Goal: Find specific fact: Find specific fact

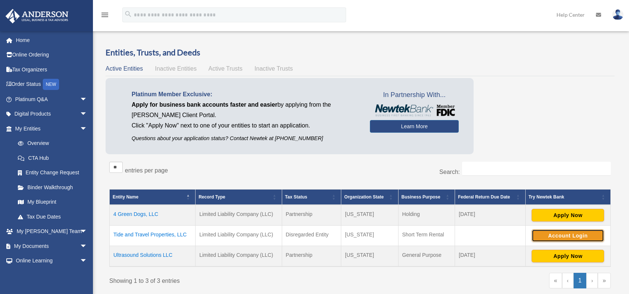
click at [566, 237] on button "Account Login" at bounding box center [567, 235] width 72 height 13
click at [165, 232] on td "Tide and Travel Properties, LLC" at bounding box center [153, 235] width 86 height 20
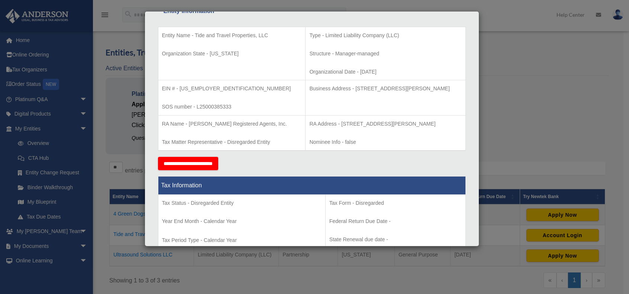
scroll to position [149, 0]
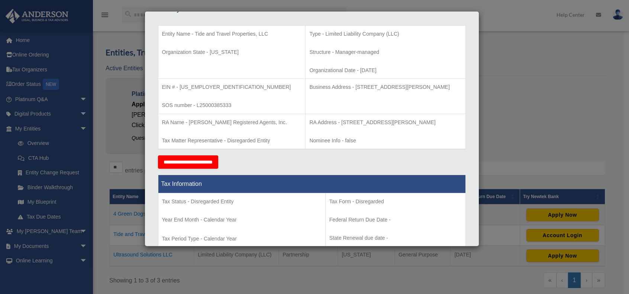
click at [490, 98] on div "Details × Articles Sent Organizational Date" at bounding box center [314, 147] width 629 height 294
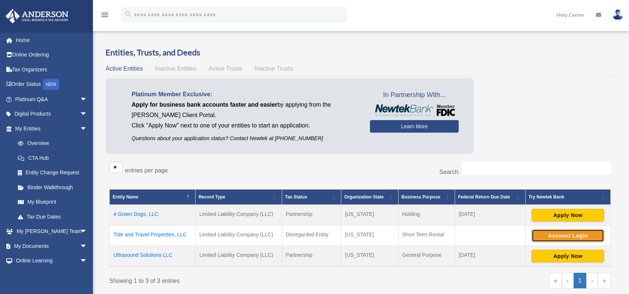
click at [544, 230] on button "Account Login" at bounding box center [567, 235] width 72 height 13
click at [153, 232] on td "Tide and Travel Properties, LLC" at bounding box center [153, 235] width 86 height 20
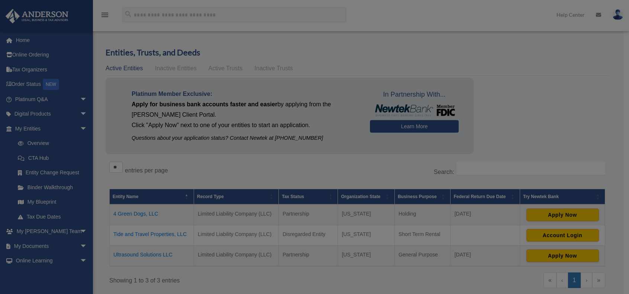
scroll to position [0, 0]
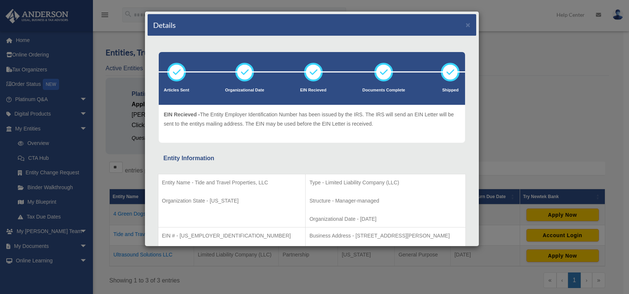
drag, startPoint x: 243, startPoint y: 26, endPoint x: 382, endPoint y: 7, distance: 139.9
click at [383, 7] on div "Details × Articles Sent Organizational Date" at bounding box center [314, 147] width 629 height 294
click at [465, 26] on div "Details ×" at bounding box center [312, 25] width 329 height 22
click at [459, 26] on div "Details ×" at bounding box center [312, 25] width 329 height 22
click at [466, 24] on button "×" at bounding box center [468, 25] width 5 height 8
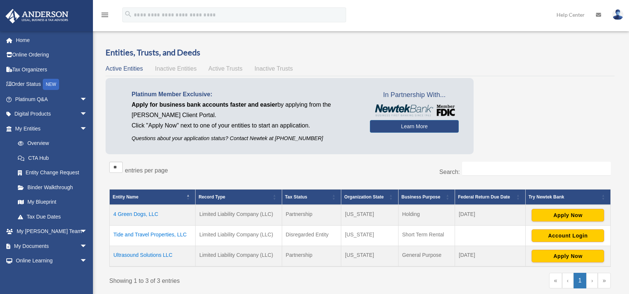
click at [185, 232] on td "Tide and Travel Properties, LLC" at bounding box center [153, 235] width 86 height 20
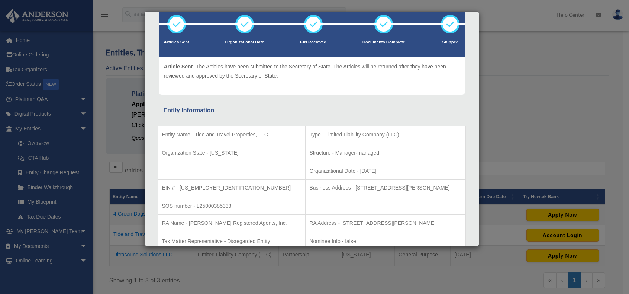
scroll to position [74, 0]
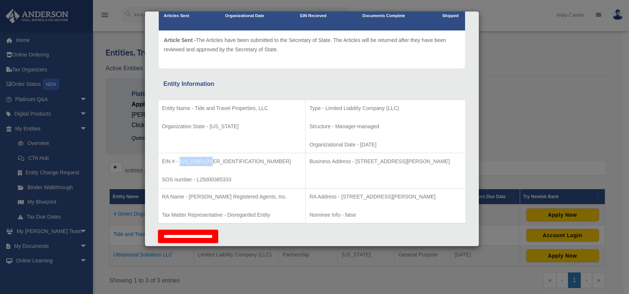
drag, startPoint x: 215, startPoint y: 160, endPoint x: 180, endPoint y: 159, distance: 35.0
click at [180, 159] on p "EIN # - [US_EMPLOYER_IDENTIFICATION_NUMBER]" at bounding box center [232, 161] width 140 height 9
copy p "[US_EMPLOYER_IDENTIFICATION_NUMBER]"
click at [586, 10] on div "Details × Articles Sent Organizational Date" at bounding box center [314, 147] width 629 height 294
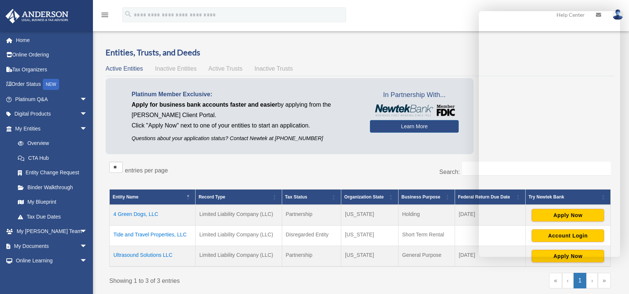
click at [445, 48] on h3 "Entities, Trusts, and Deeds" at bounding box center [360, 53] width 509 height 12
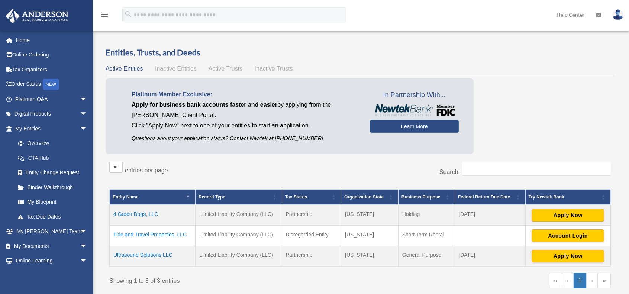
click at [160, 235] on td "Tide and Travel Properties, LLC" at bounding box center [153, 235] width 86 height 20
